Goal: Information Seeking & Learning: Check status

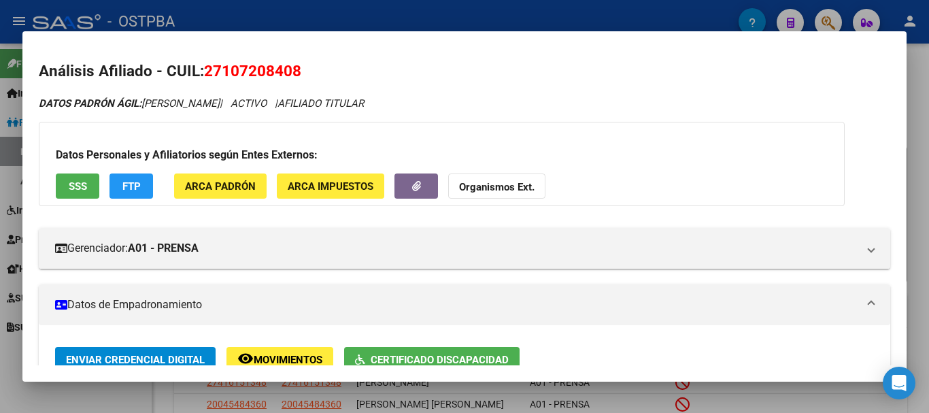
scroll to position [202, 0]
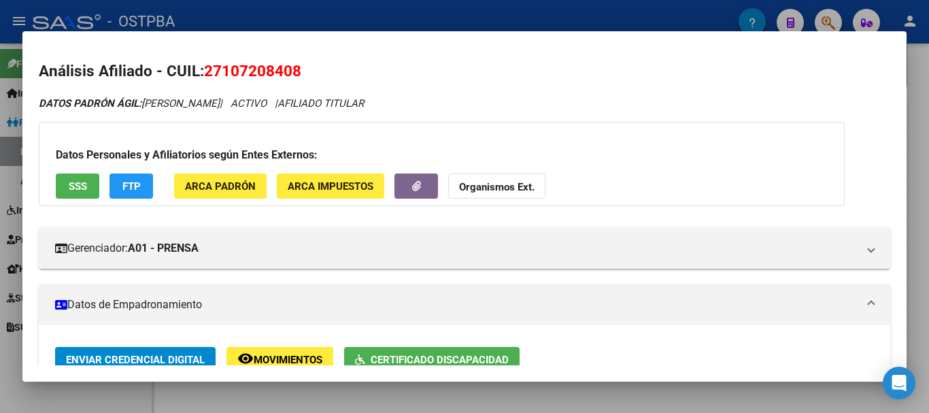
click at [386, 399] on div at bounding box center [464, 206] width 929 height 413
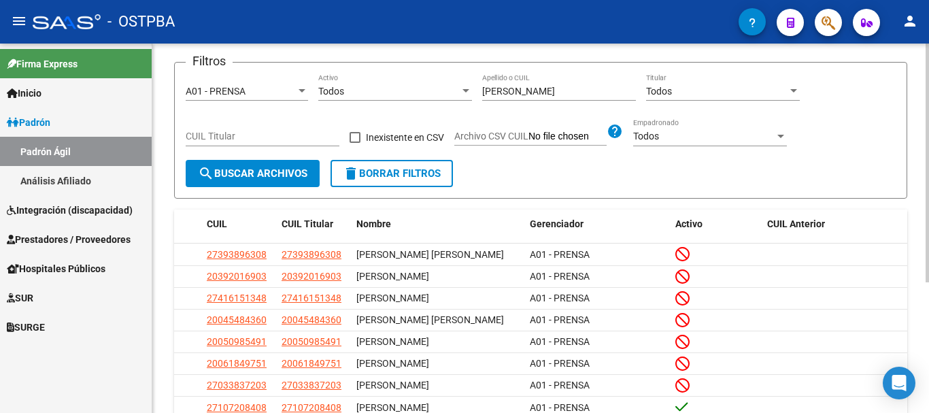
scroll to position [0, 0]
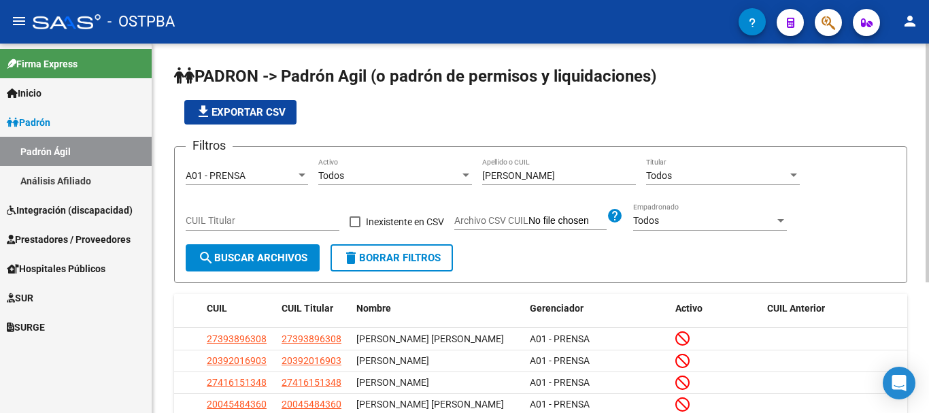
click at [522, 171] on input "[PERSON_NAME]" at bounding box center [559, 176] width 154 height 12
type input "s"
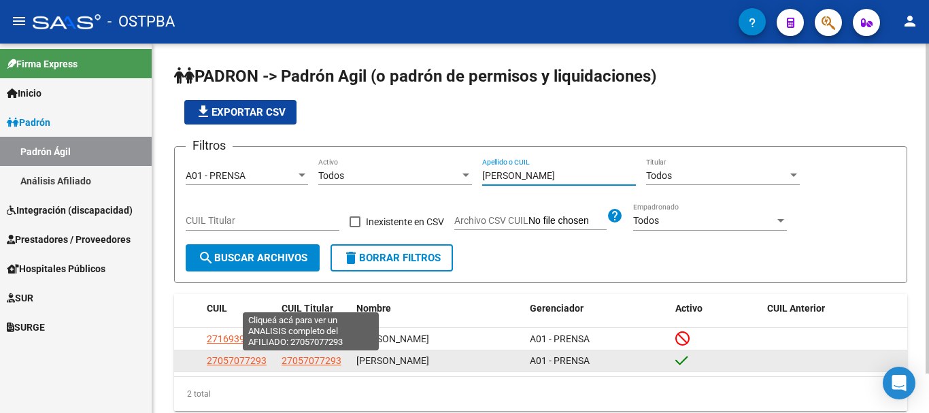
type input "[PERSON_NAME]"
click at [289, 358] on span "27057077293" at bounding box center [312, 360] width 60 height 11
type textarea "27057077293"
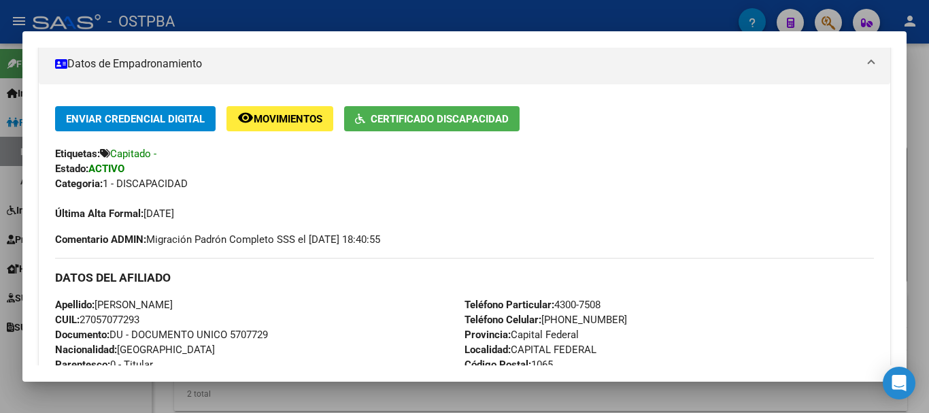
scroll to position [272, 0]
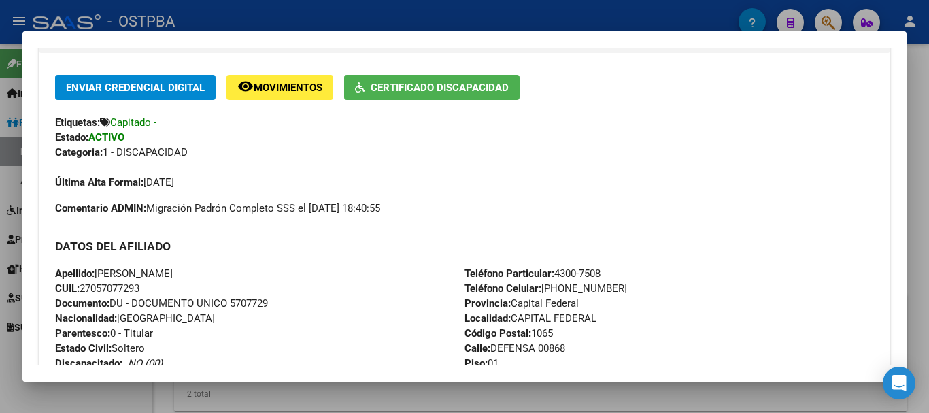
click at [118, 383] on div at bounding box center [464, 206] width 929 height 413
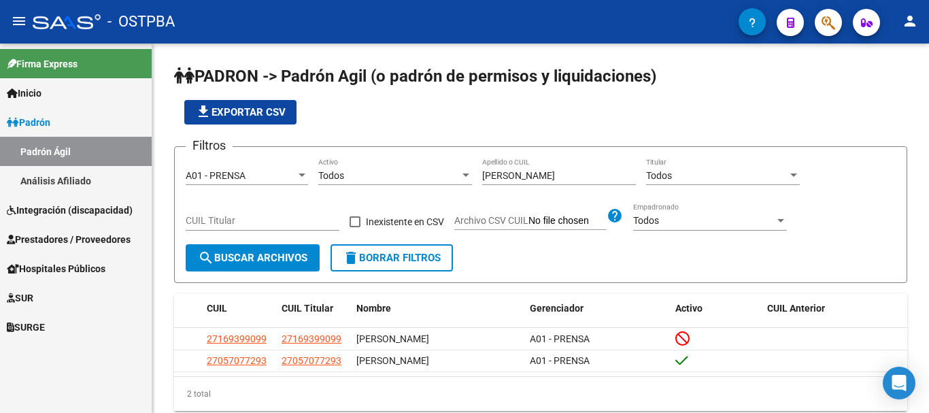
click at [51, 267] on span "Hospitales Públicos" at bounding box center [56, 268] width 99 height 15
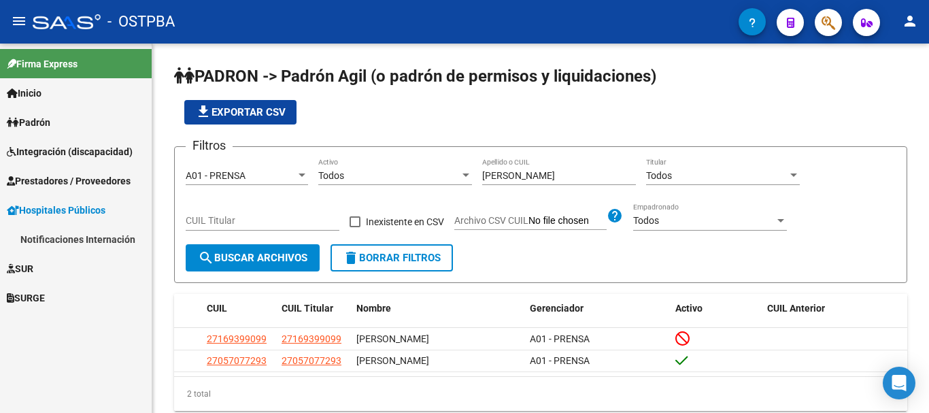
click at [73, 236] on link "Notificaciones Internación" at bounding box center [76, 239] width 152 height 29
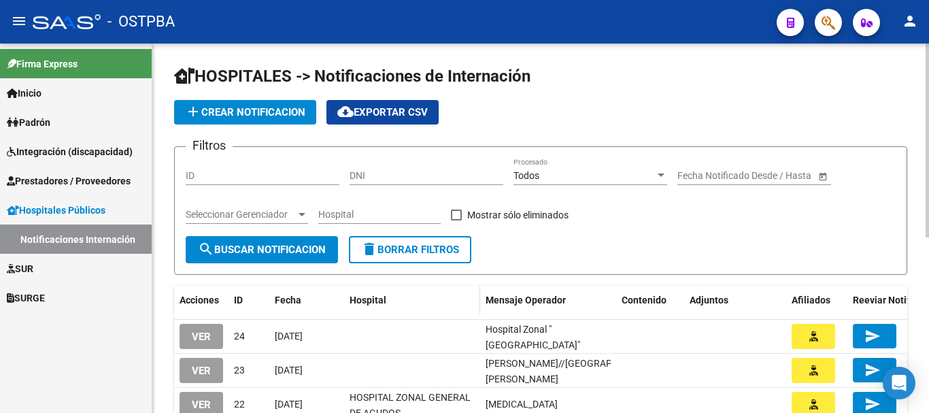
scroll to position [68, 0]
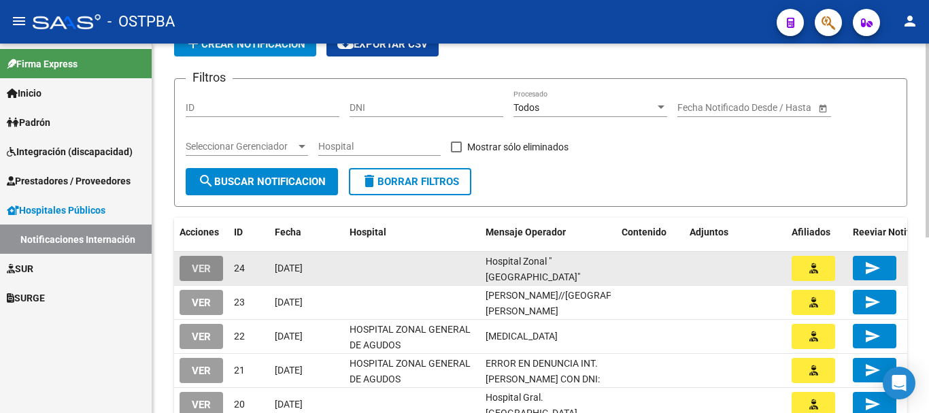
click at [190, 256] on button "VER" at bounding box center [202, 268] width 44 height 25
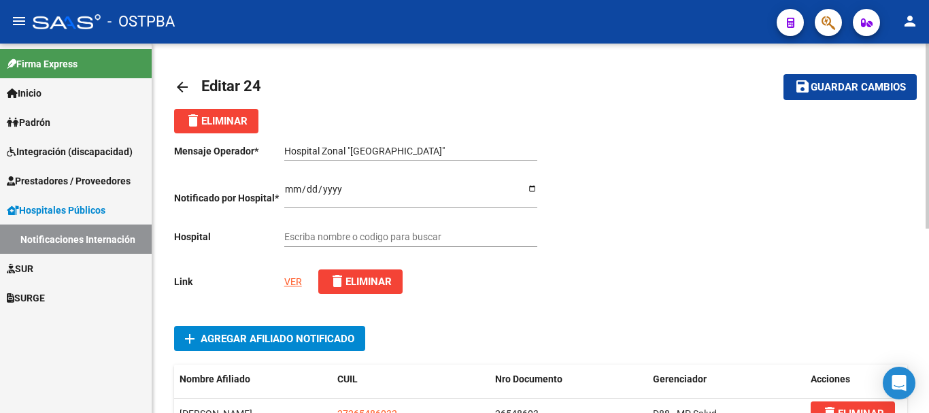
click at [184, 88] on mat-icon "arrow_back" at bounding box center [182, 87] width 16 height 16
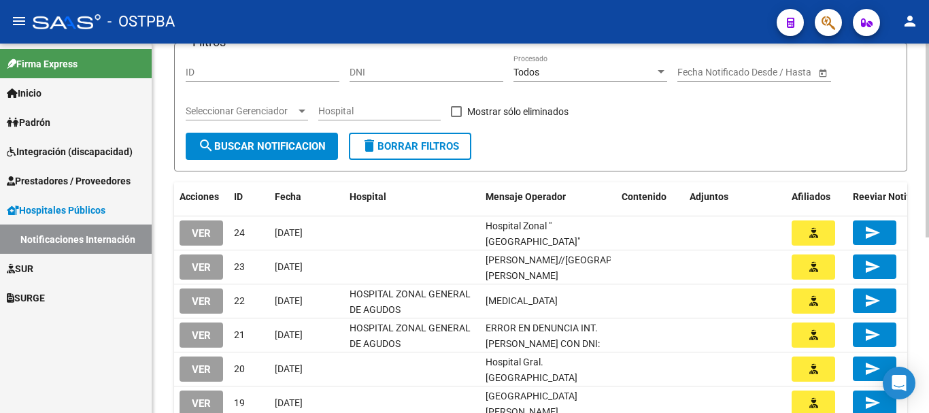
scroll to position [136, 0]
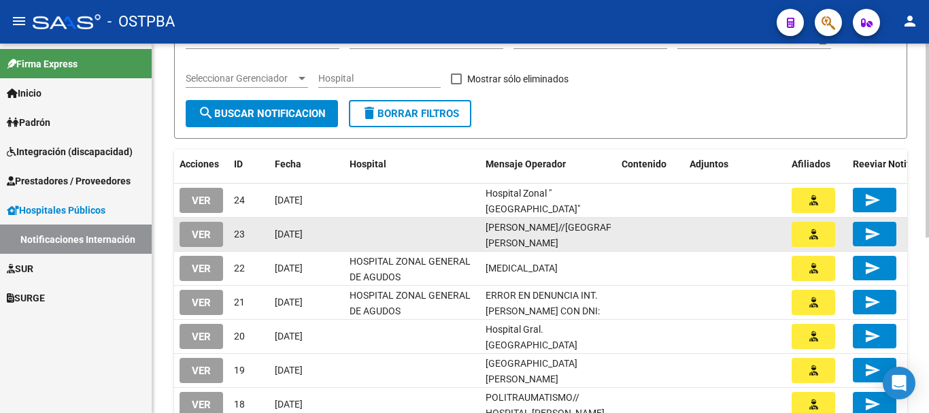
click at [207, 229] on span "VER" at bounding box center [201, 235] width 19 height 12
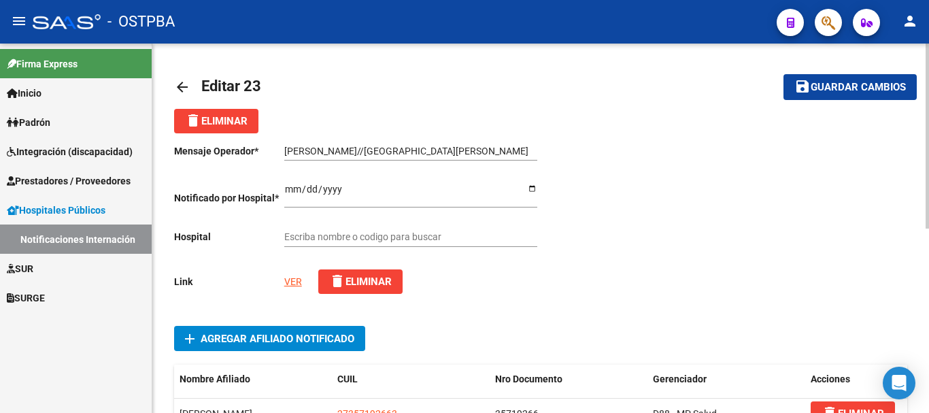
click at [176, 80] on mat-icon "arrow_back" at bounding box center [182, 87] width 16 height 16
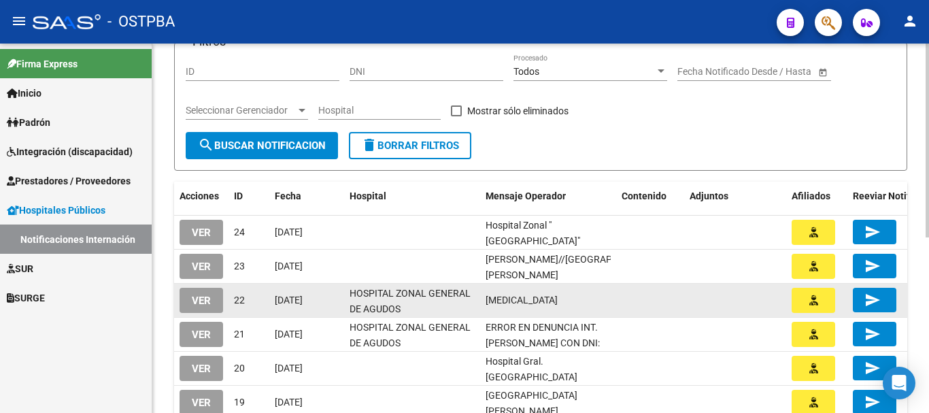
scroll to position [136, 0]
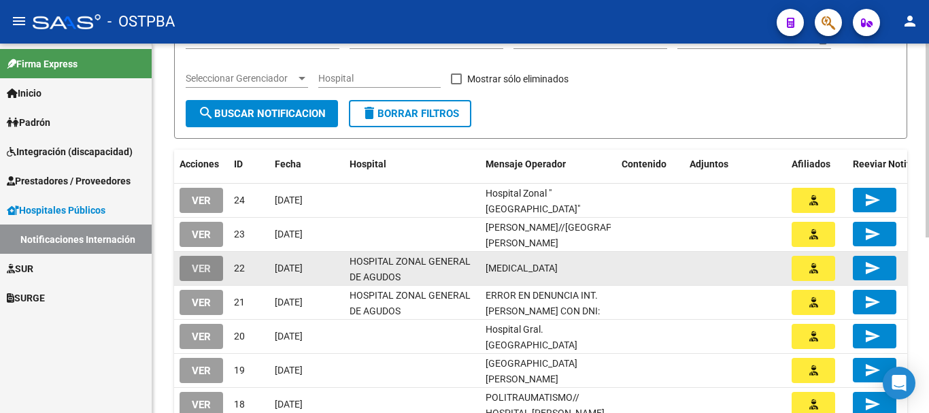
click at [198, 263] on span "VER" at bounding box center [201, 269] width 19 height 12
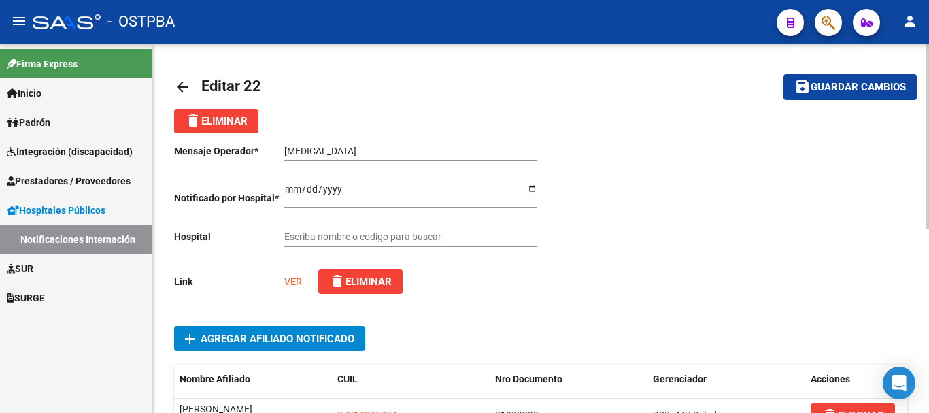
type input "HOSPITAL ZONAL GENERAL DE AGUDOS [PERSON_NAME]"
click at [181, 84] on mat-icon "arrow_back" at bounding box center [182, 87] width 16 height 16
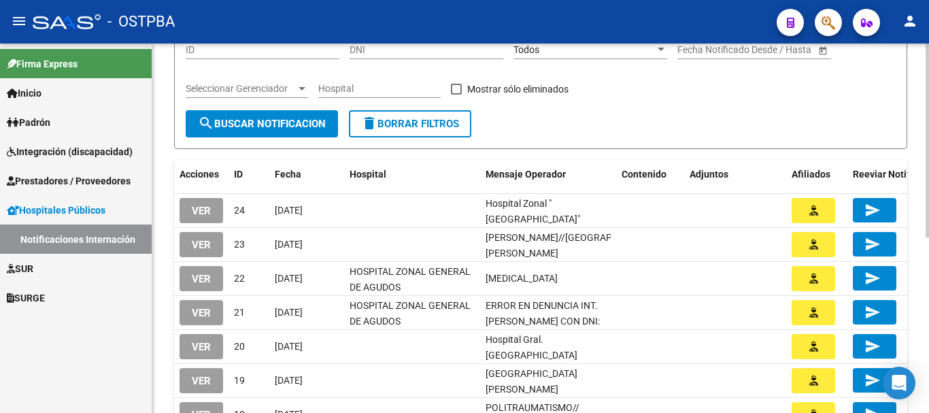
scroll to position [136, 0]
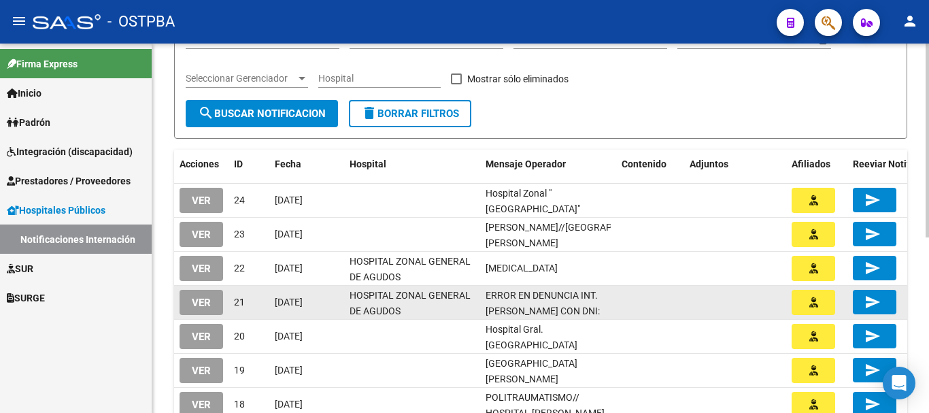
click at [191, 299] on button "VER" at bounding box center [202, 302] width 44 height 25
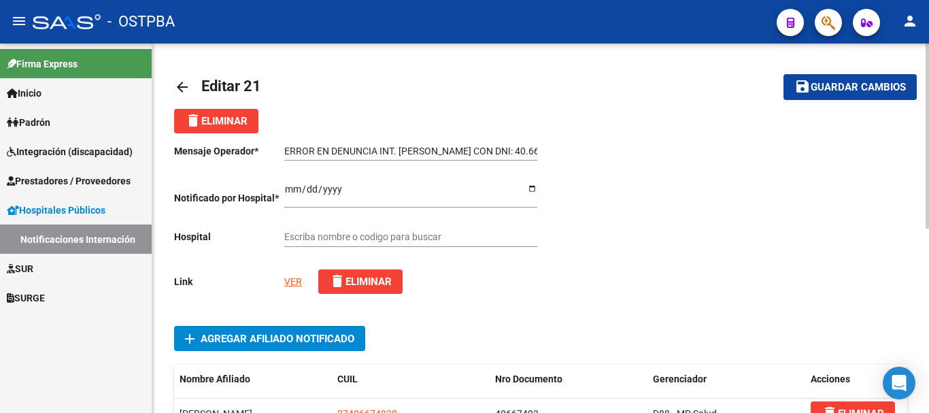
type input "HOSPITAL ZONAL GENERAL DE AGUDOS [PERSON_NAME]"
click at [183, 84] on mat-icon "arrow_back" at bounding box center [182, 87] width 16 height 16
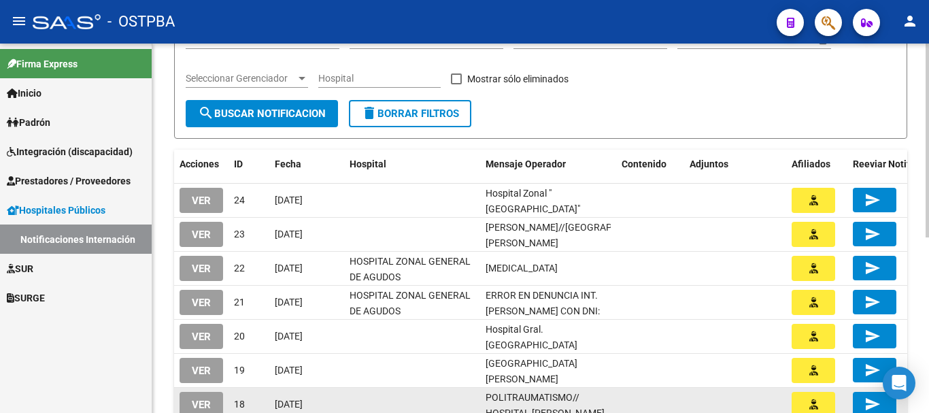
scroll to position [204, 0]
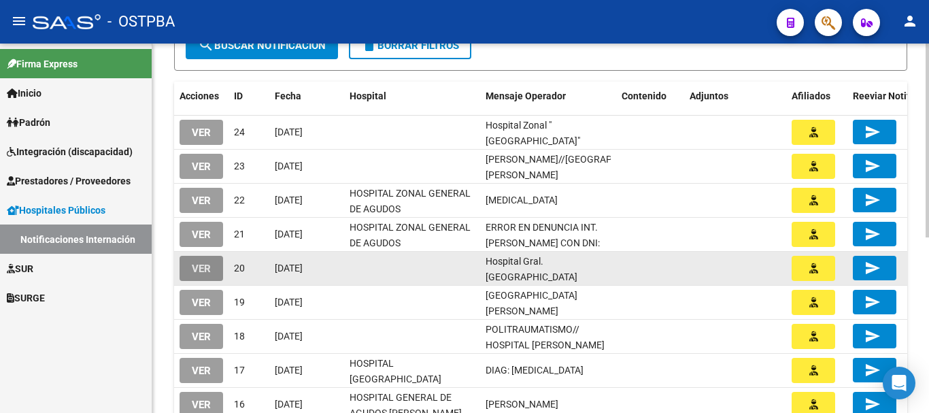
click at [203, 265] on span "VER" at bounding box center [201, 269] width 19 height 12
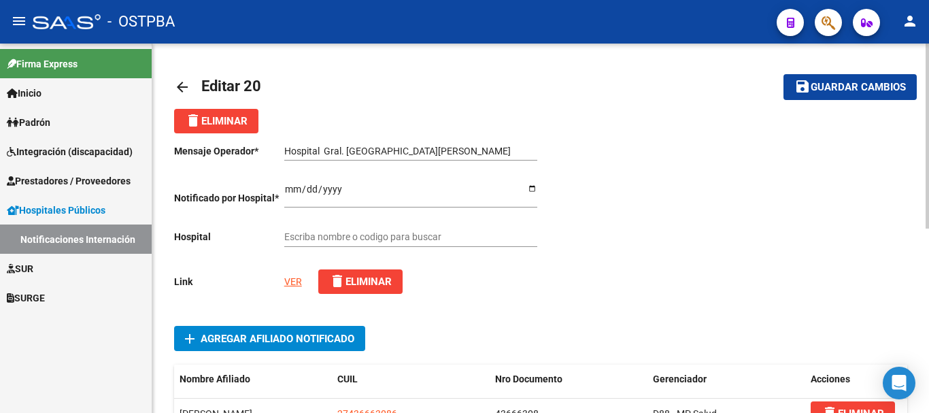
click at [177, 84] on mat-icon "arrow_back" at bounding box center [182, 87] width 16 height 16
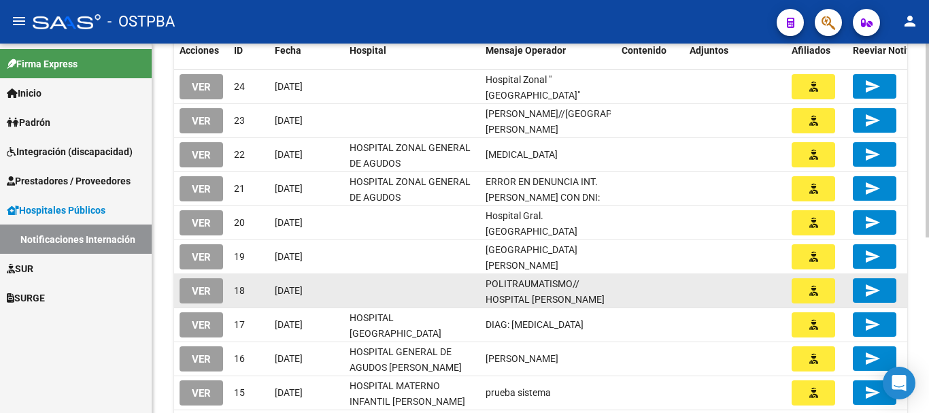
scroll to position [272, 0]
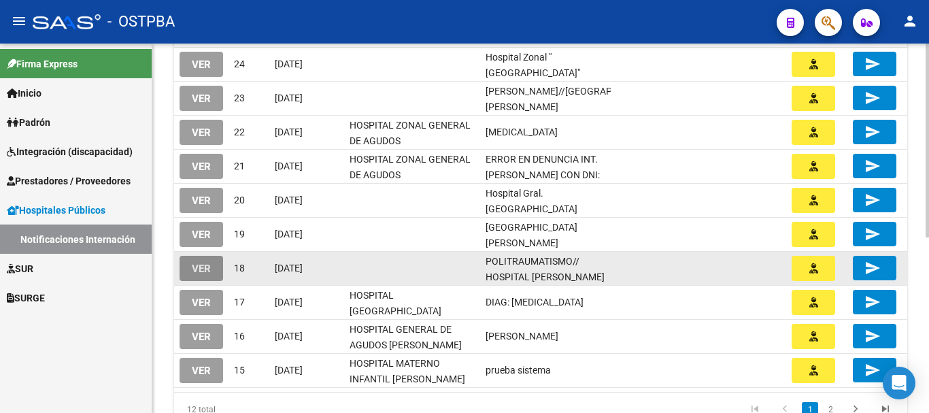
click at [205, 263] on span "VER" at bounding box center [201, 269] width 19 height 12
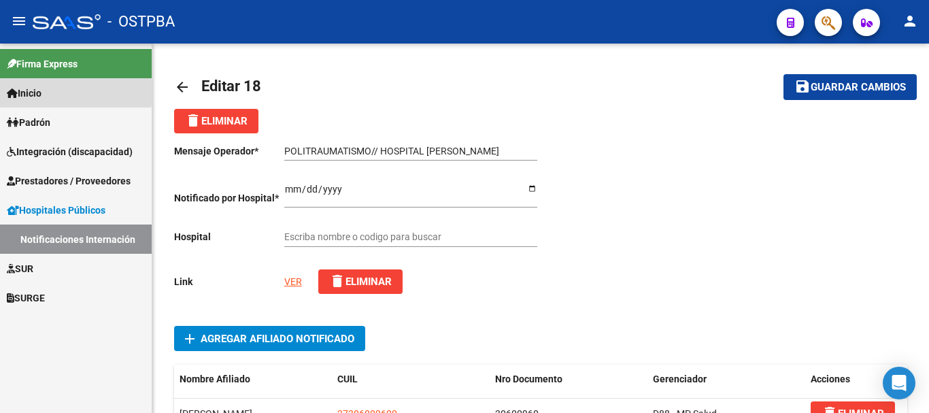
click at [37, 93] on span "Inicio" at bounding box center [24, 93] width 35 height 15
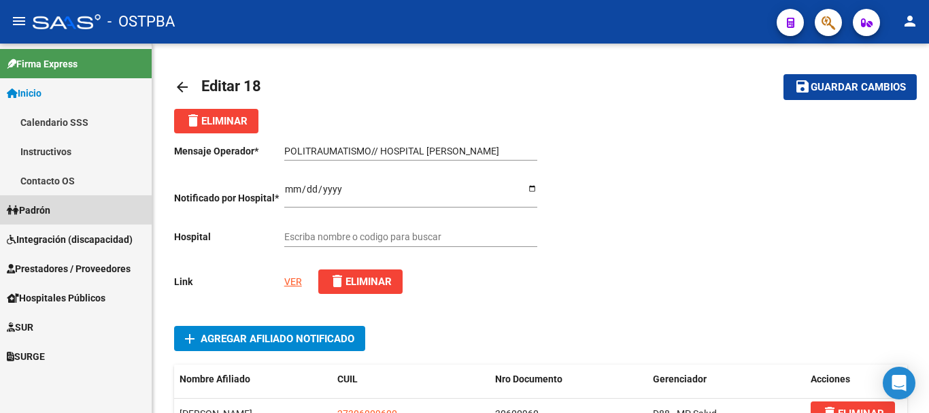
click at [48, 209] on span "Padrón" at bounding box center [29, 210] width 44 height 15
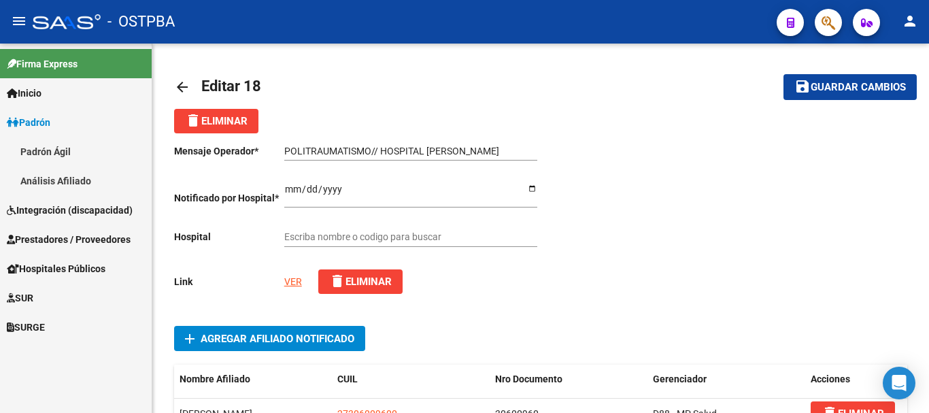
click at [48, 150] on link "Padrón Ágil" at bounding box center [76, 151] width 152 height 29
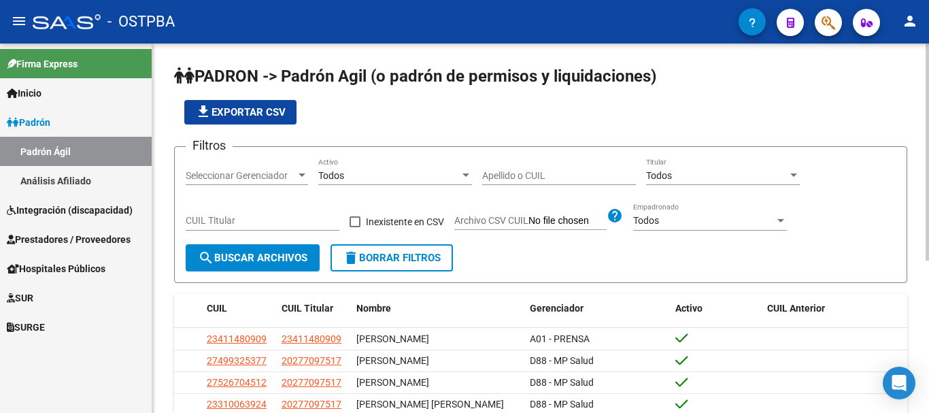
click at [302, 174] on div at bounding box center [302, 174] width 7 height 3
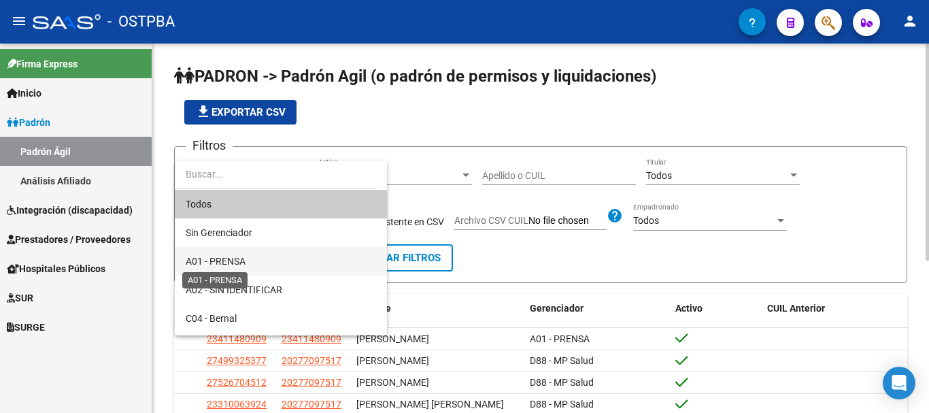
click at [234, 257] on span "A01 - PRENSA" at bounding box center [216, 261] width 60 height 11
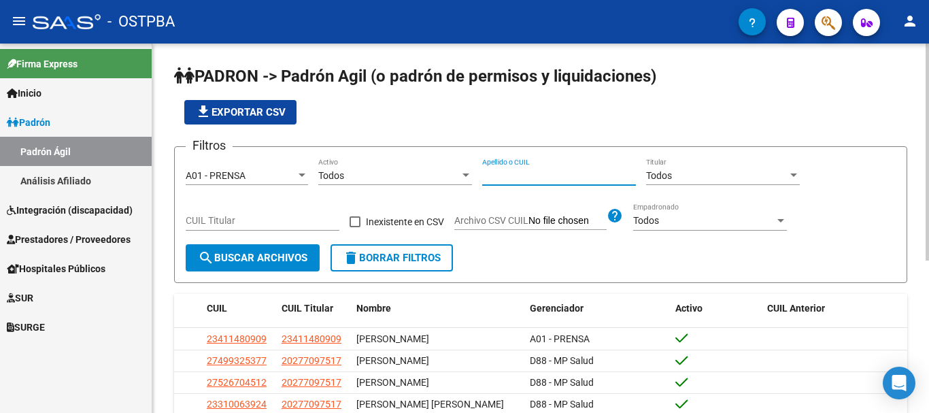
click at [504, 172] on input "Apellido o CUIL" at bounding box center [559, 176] width 154 height 12
